Goal: Task Accomplishment & Management: Use online tool/utility

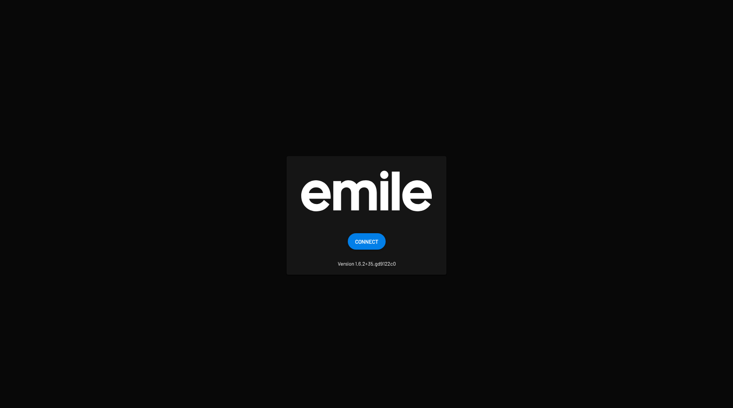
click at [365, 236] on span "Connect" at bounding box center [366, 241] width 23 height 16
click at [360, 244] on span "Connect" at bounding box center [366, 241] width 23 height 16
click at [366, 239] on span "Connect" at bounding box center [366, 241] width 23 height 16
click at [370, 238] on span "Connect" at bounding box center [366, 241] width 23 height 16
click at [362, 244] on span "Connect" at bounding box center [366, 241] width 23 height 16
